Goal: Transaction & Acquisition: Download file/media

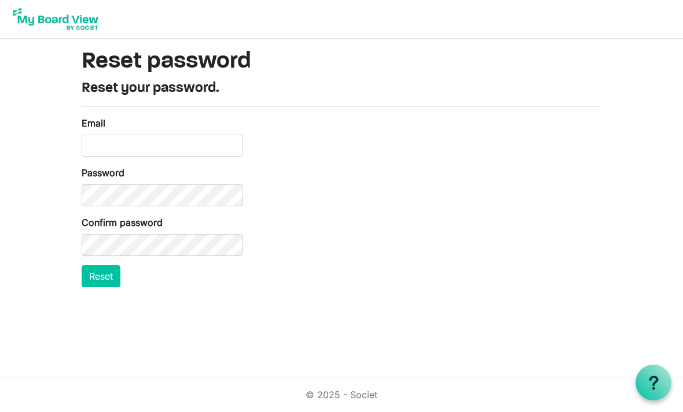
click at [60, 23] on img at bounding box center [55, 19] width 93 height 29
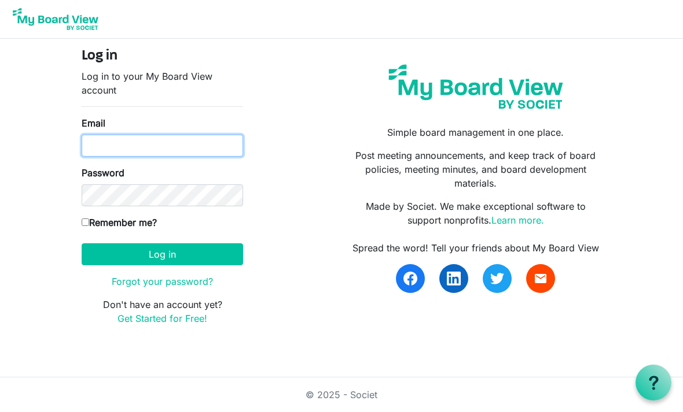
type input "k8dran@gmail.com"
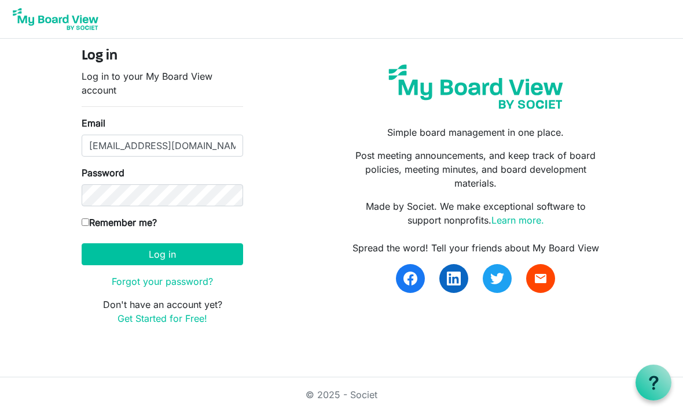
click at [162, 254] on button "Log in" at bounding box center [162, 255] width 161 height 22
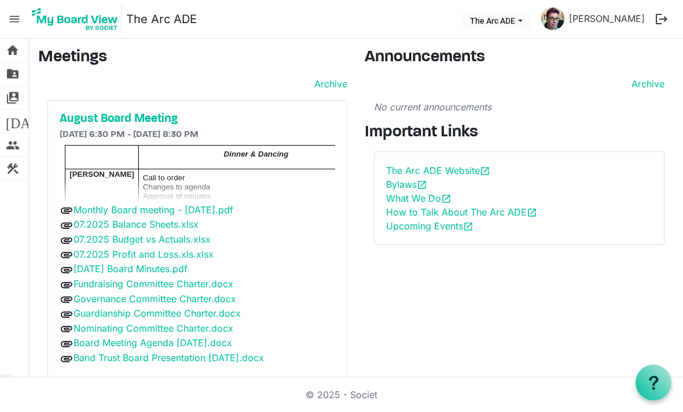
click at [130, 117] on h5 "August Board Meeting" at bounding box center [197, 119] width 275 height 14
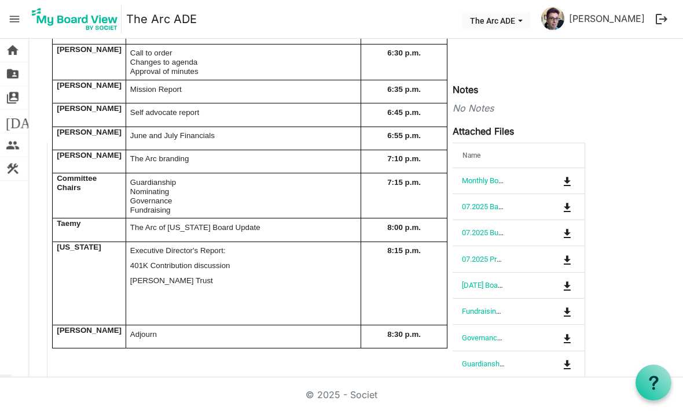
scroll to position [152, 0]
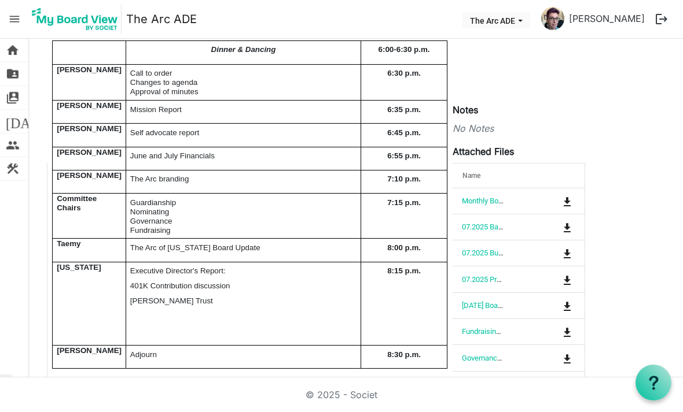
click at [474, 205] on link "Monthly Board meeting - [DATE].pdf" at bounding box center [519, 201] width 115 height 9
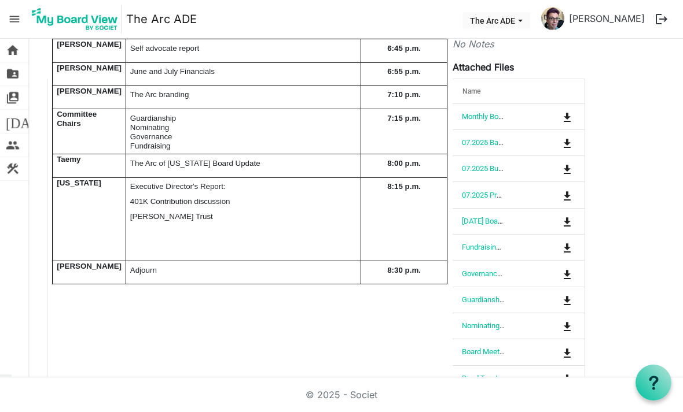
scroll to position [240, 0]
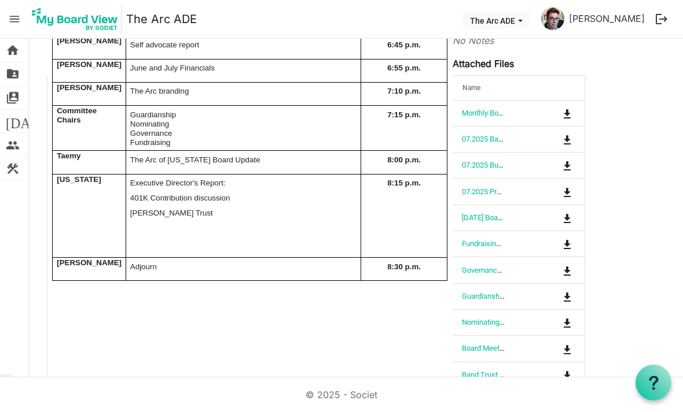
click at [485, 194] on link "07.2025 Profit and Loss.xls.xlsx" at bounding box center [513, 191] width 102 height 9
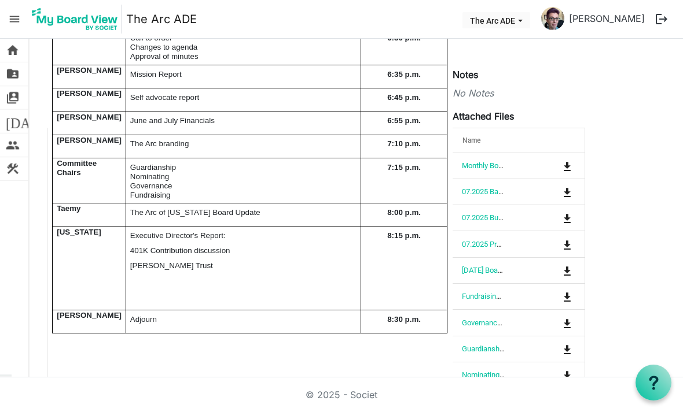
scroll to position [186, 0]
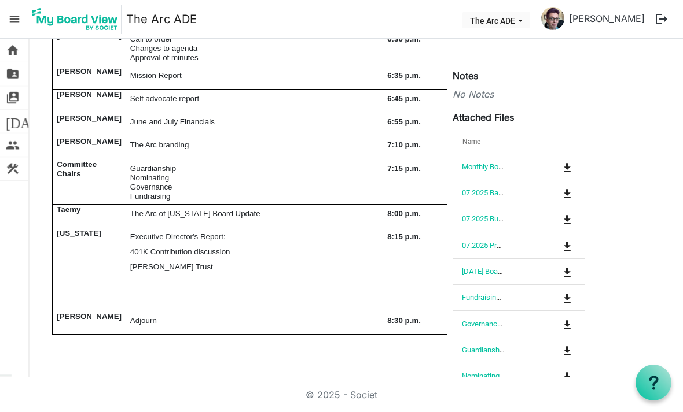
click at [478, 192] on link "07.2025 Balance Sheets.xlsx" at bounding box center [509, 193] width 94 height 9
click at [489, 218] on link "07.2025 Budget vs Actuals.xlsx" at bounding box center [512, 219] width 101 height 9
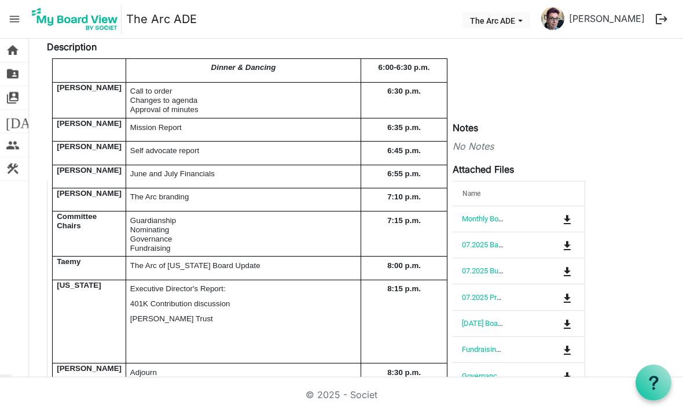
scroll to position [137, 0]
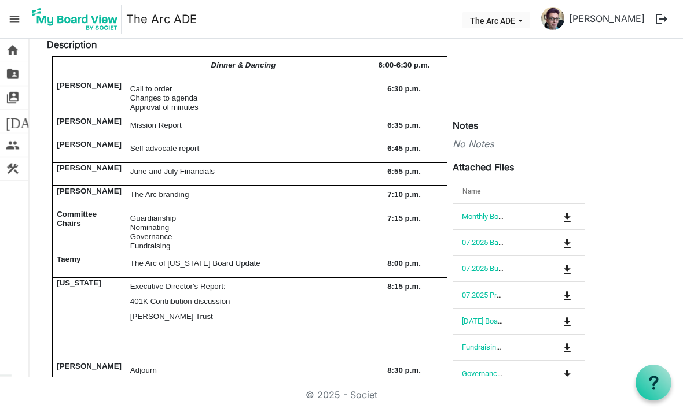
click at [485, 240] on link "07.2025 Balance Sheets.xlsx" at bounding box center [509, 242] width 94 height 9
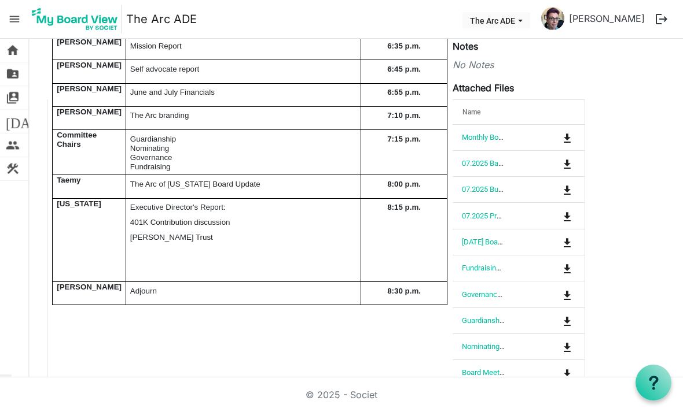
scroll to position [239, 0]
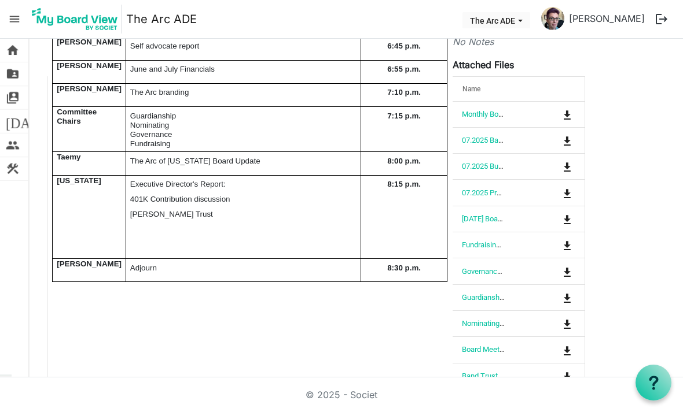
click at [481, 350] on link "Board Meeting Agenda [DATE].docx" at bounding box center [519, 349] width 115 height 9
click at [499, 112] on link "Monthly Board meeting - [DATE].pdf" at bounding box center [519, 114] width 115 height 9
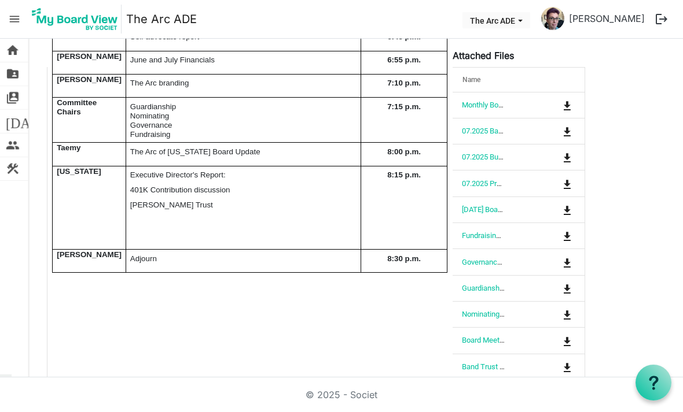
scroll to position [248, 0]
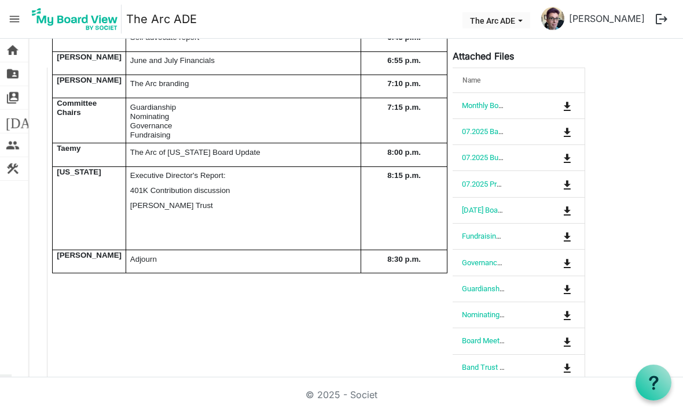
click at [482, 211] on link "[DATE] Board Minutes.pdf" at bounding box center [503, 210] width 83 height 9
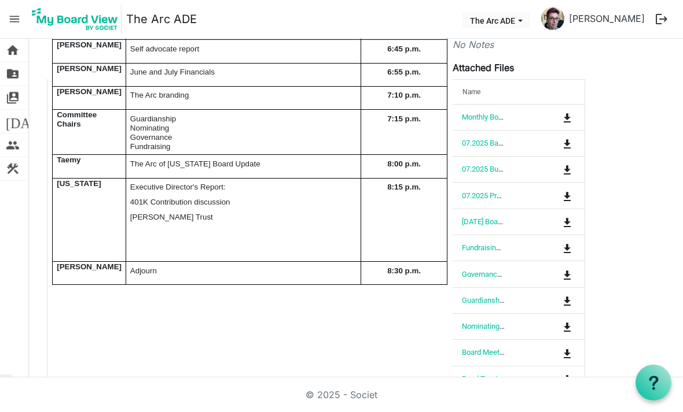
scroll to position [237, 0]
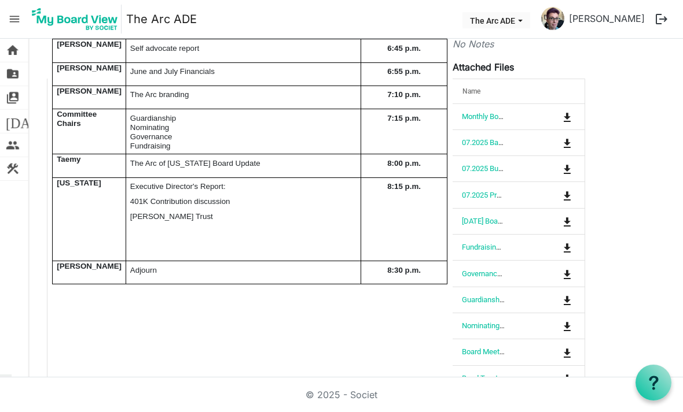
click at [485, 117] on link "Monthly Board meeting - [DATE].pdf" at bounding box center [519, 116] width 115 height 9
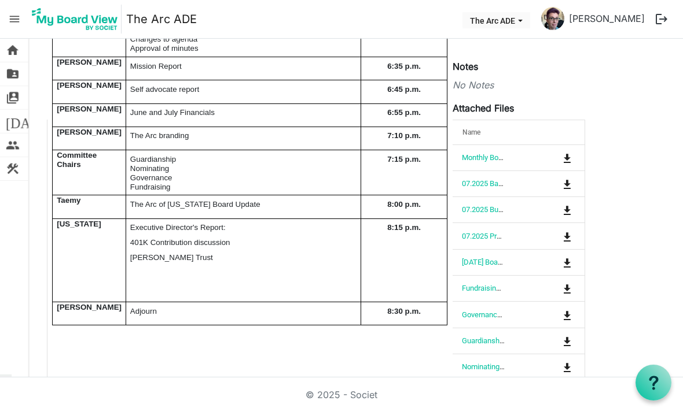
scroll to position [210, 0]
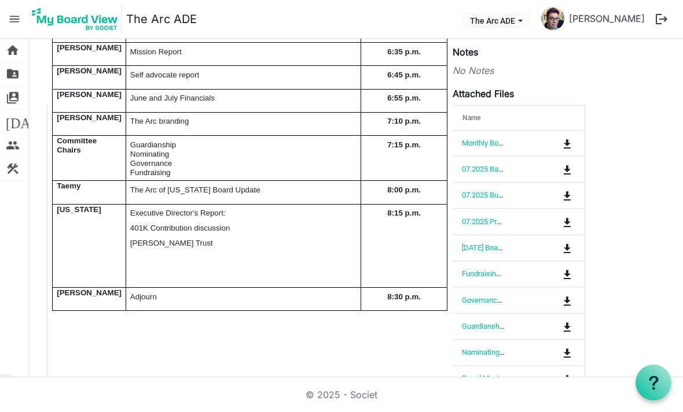
click at [487, 167] on link "07.2025 Balance Sheets.xlsx" at bounding box center [509, 169] width 94 height 9
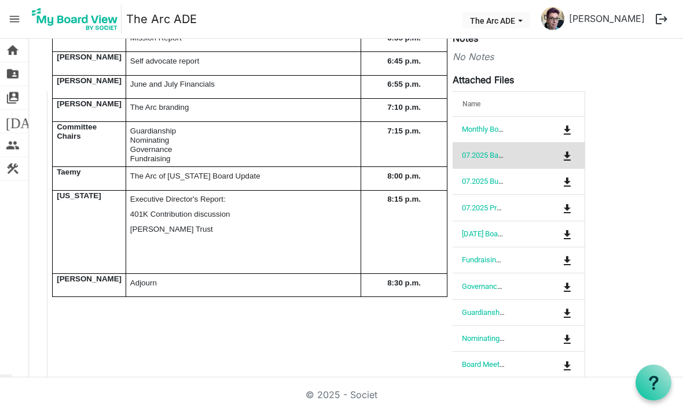
scroll to position [235, 0]
